Goal: Transaction & Acquisition: Download file/media

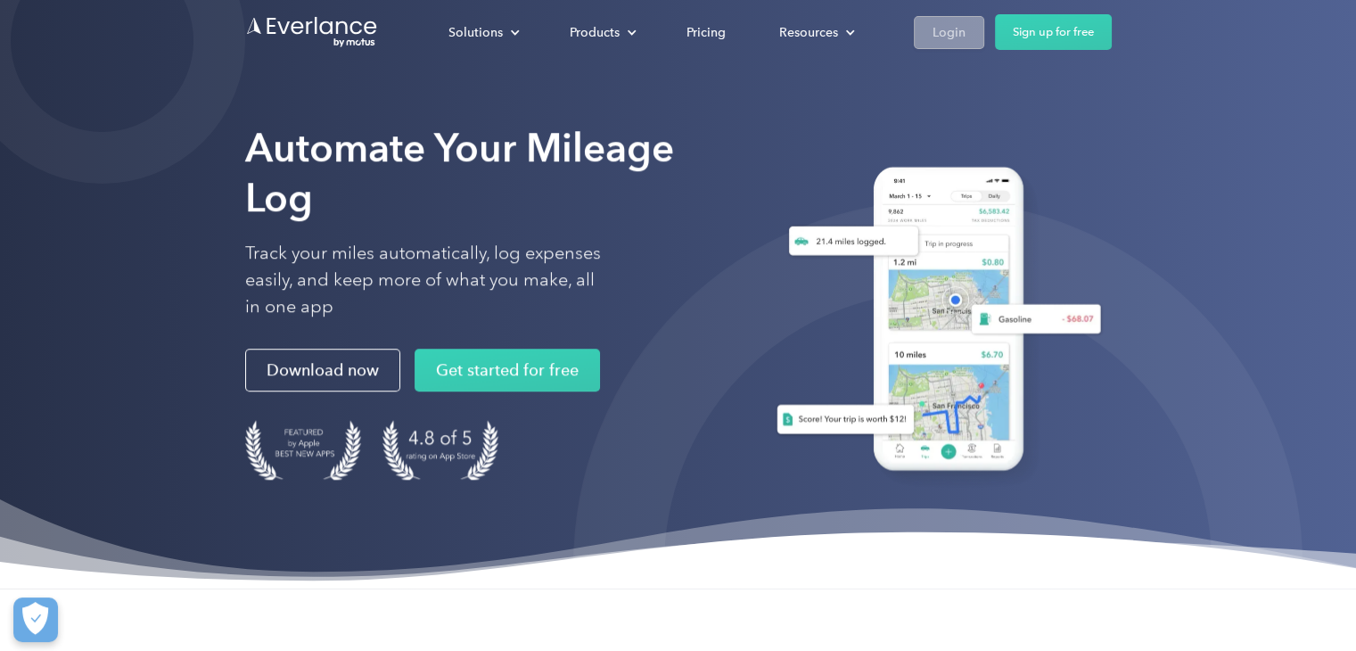
click at [952, 20] on link "Login" at bounding box center [949, 32] width 70 height 33
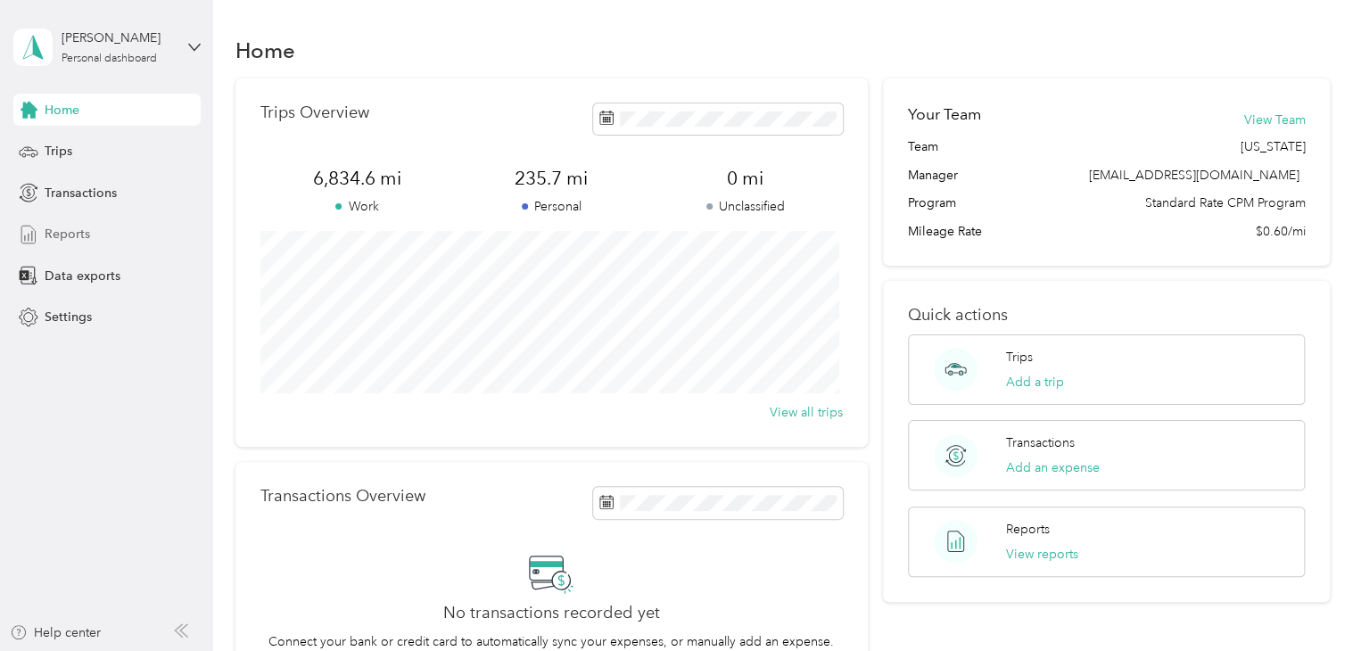
click at [67, 232] on span "Reports" at bounding box center [67, 234] width 45 height 19
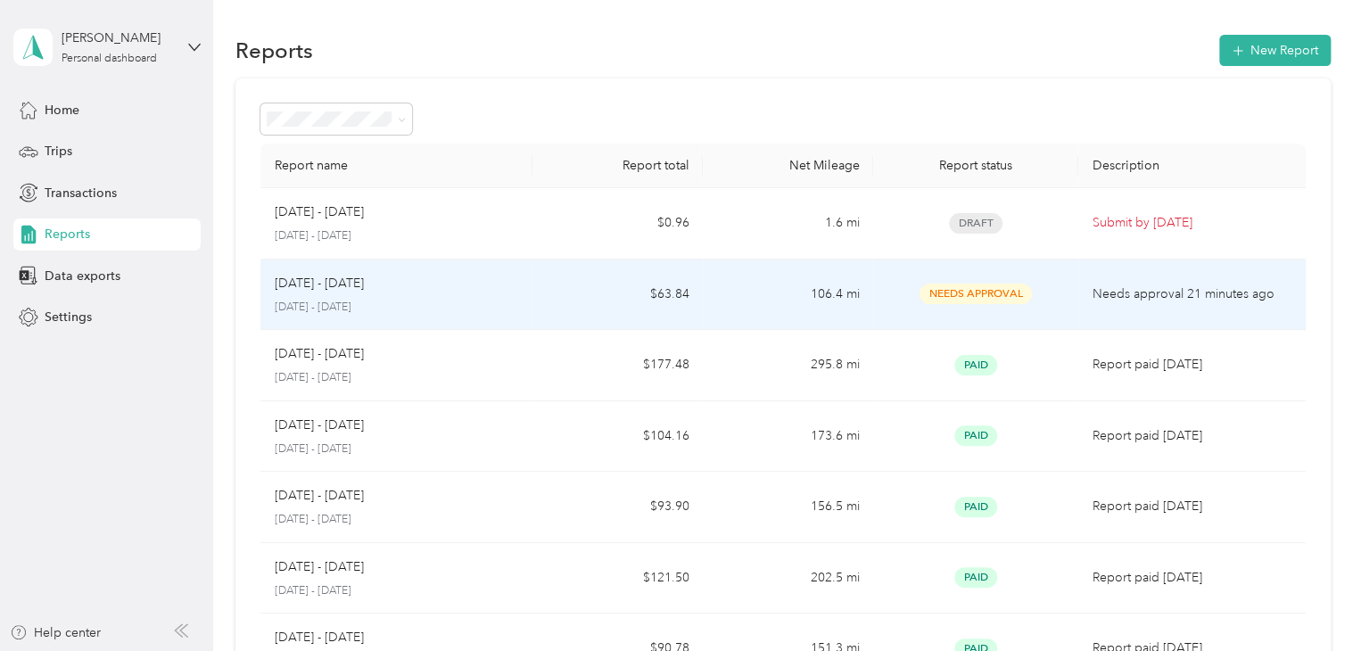
click at [1014, 297] on span "Needs Approval" at bounding box center [975, 294] width 112 height 21
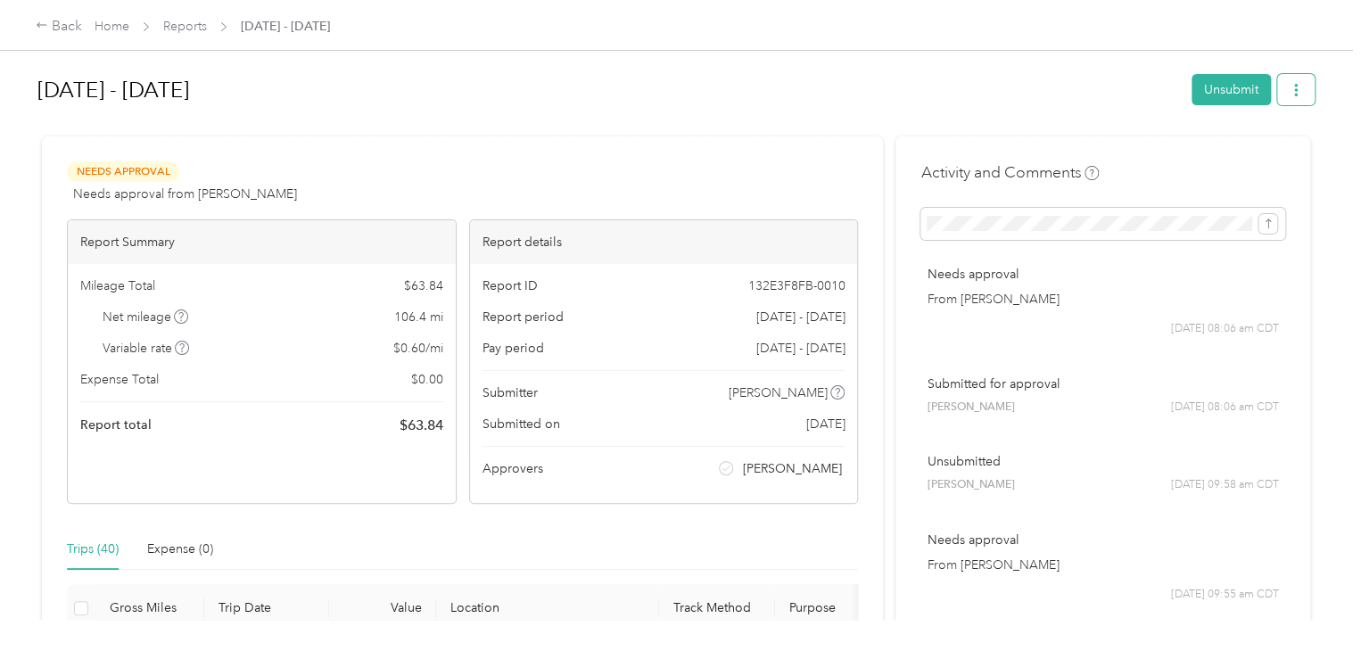
click at [1295, 88] on icon "button" at bounding box center [1295, 90] width 12 height 12
click at [1252, 157] on span "Download" at bounding box center [1240, 154] width 59 height 19
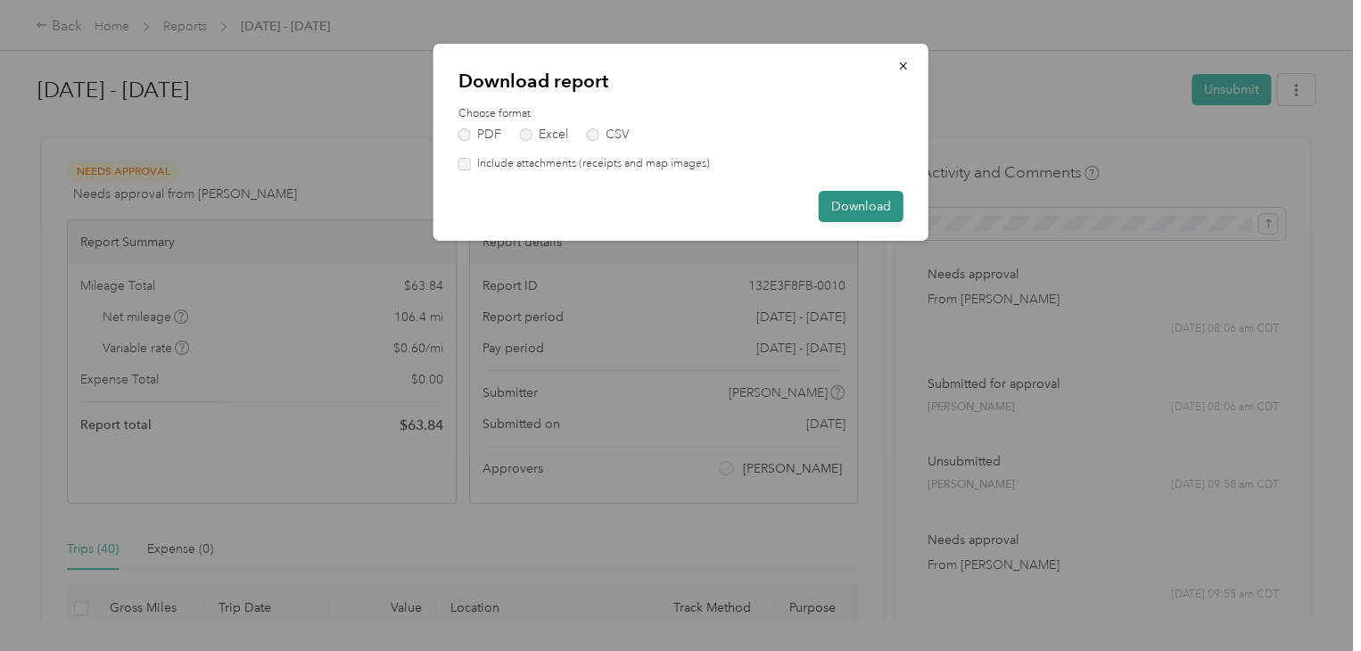
click at [864, 211] on button "Download" at bounding box center [860, 206] width 85 height 31
